Goal: Check status: Check status

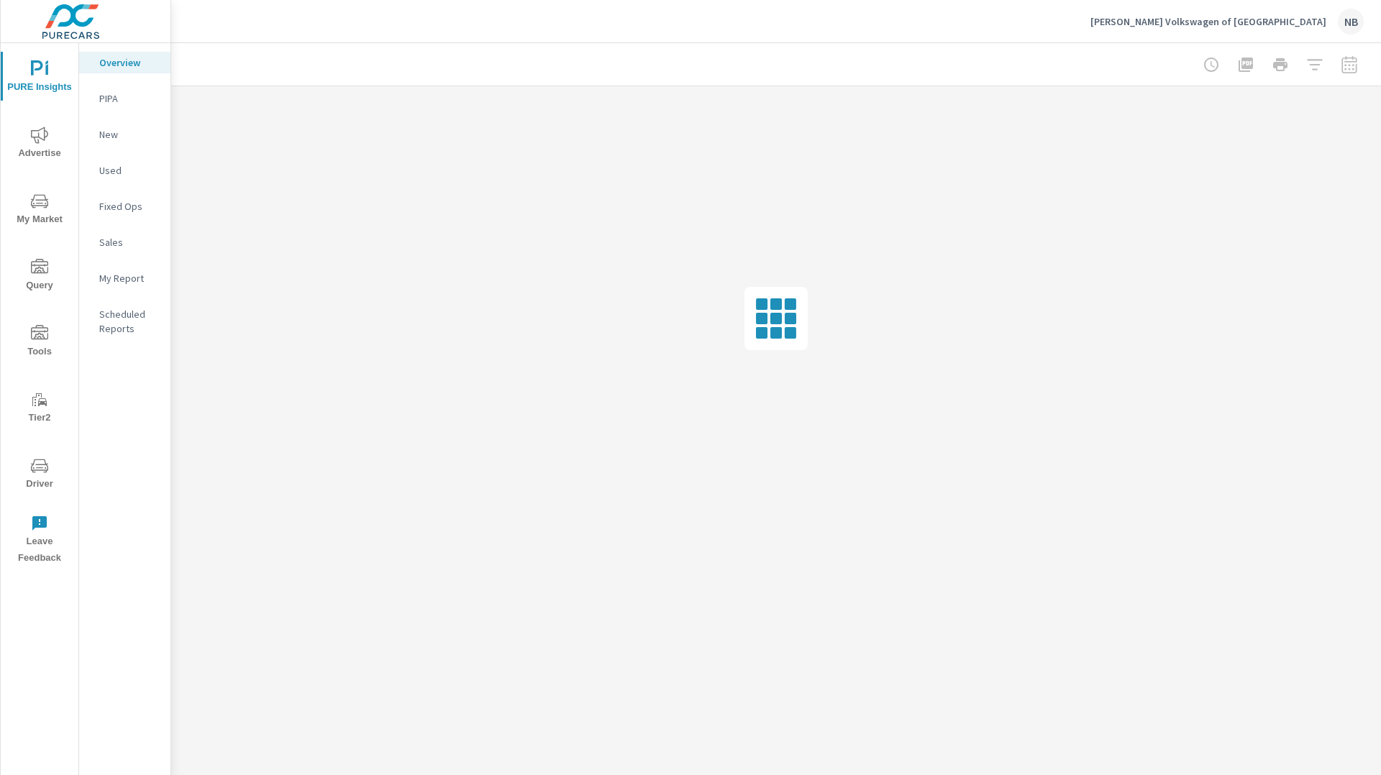
click at [36, 465] on icon "nav menu" at bounding box center [39, 465] width 17 height 17
click at [137, 172] on p "Display" at bounding box center [129, 170] width 60 height 14
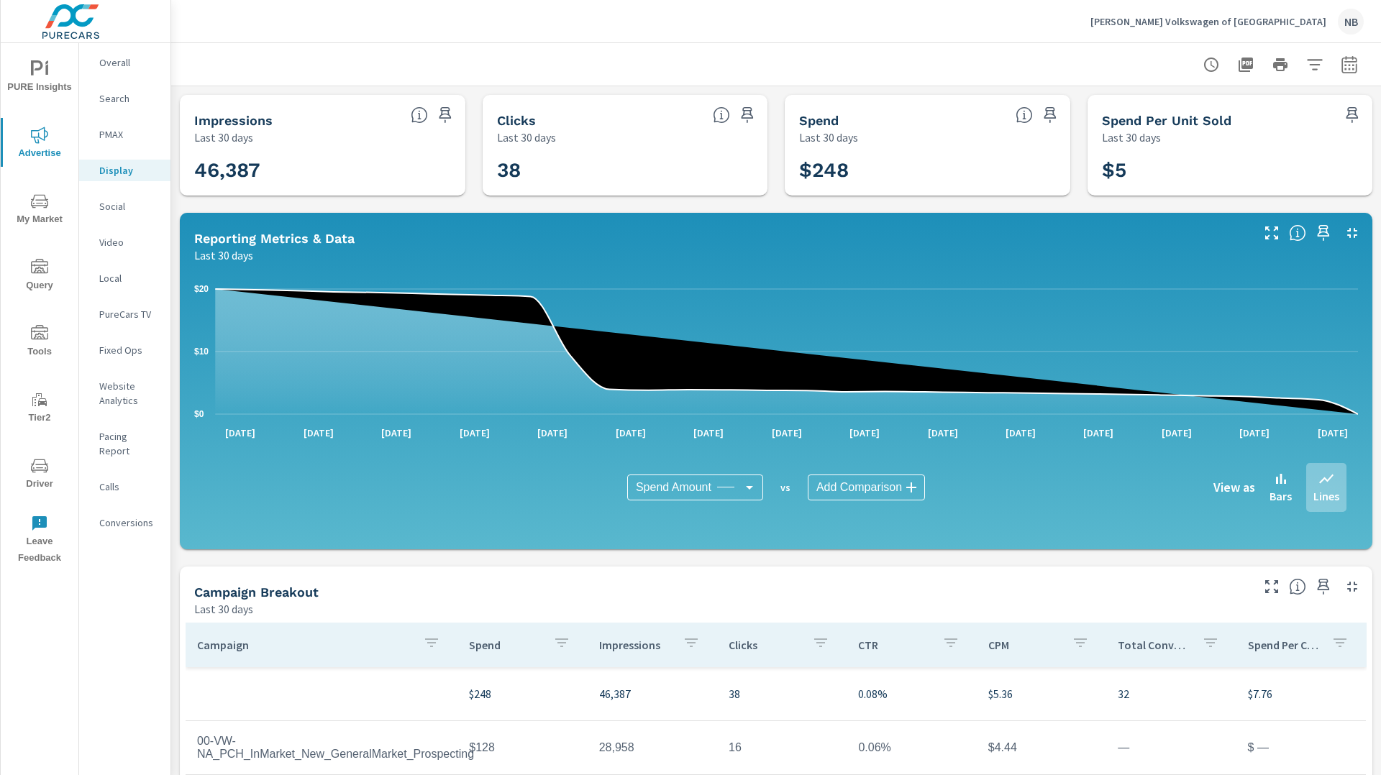
click at [1355, 68] on icon "button" at bounding box center [1348, 64] width 17 height 17
select select "Last 30 days"
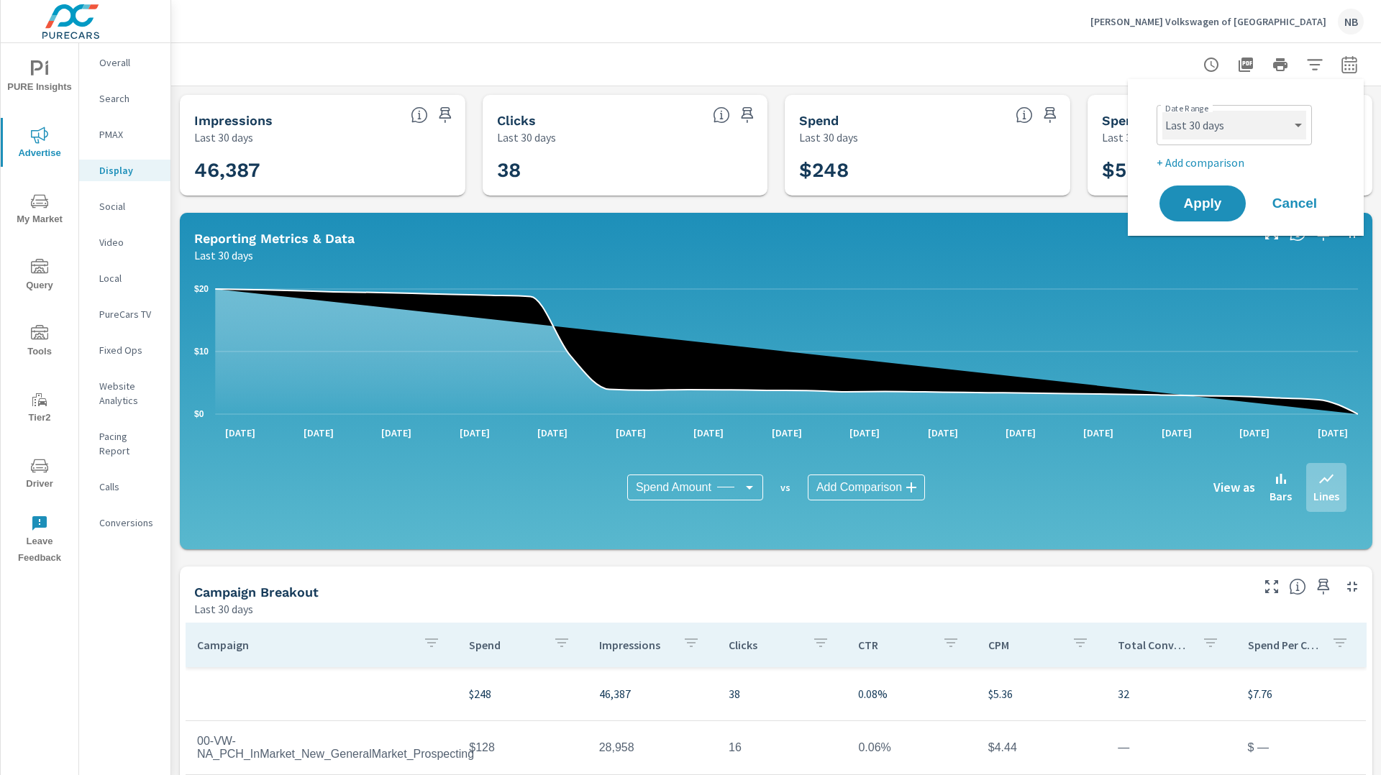
click at [1258, 114] on select "Custom Yesterday Last week Last 7 days Last 14 days Last 30 days Last 45 days L…" at bounding box center [1234, 125] width 144 height 29
click at [1205, 216] on button "Apply" at bounding box center [1202, 203] width 89 height 37
